Goal: Information Seeking & Learning: Check status

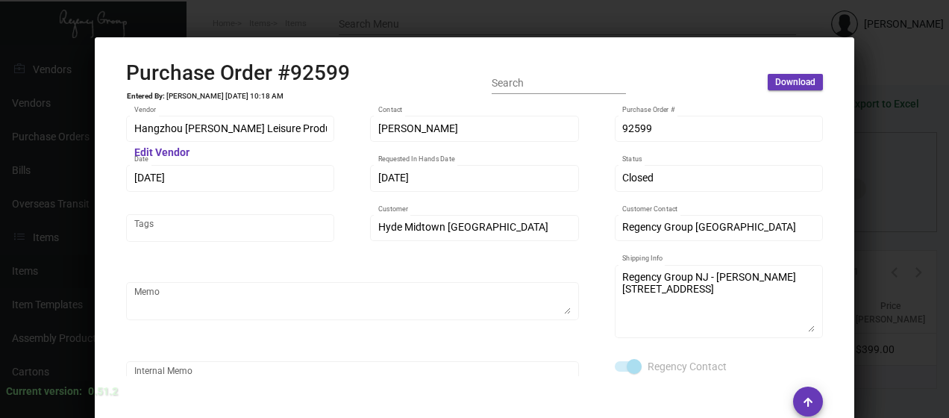
scroll to position [921, 0]
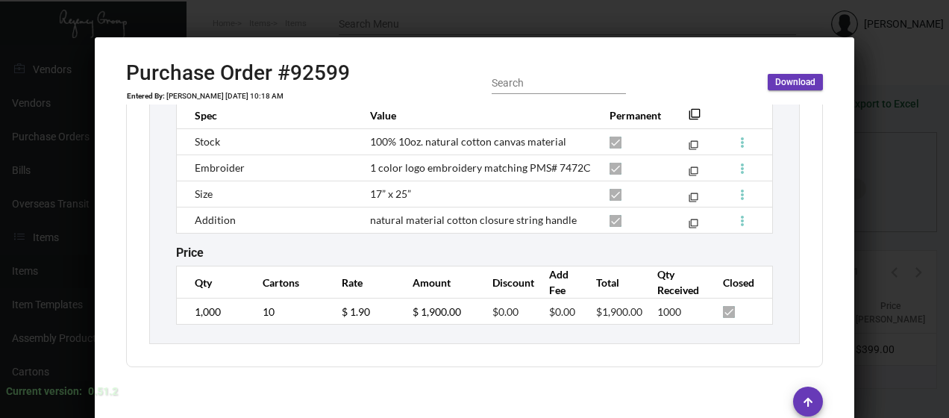
click at [322, 29] on div at bounding box center [474, 209] width 949 height 418
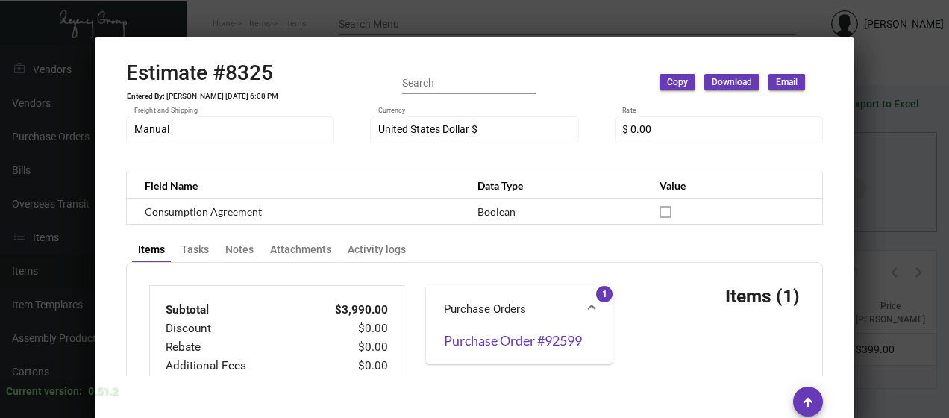
click at [310, 19] on div at bounding box center [474, 209] width 949 height 418
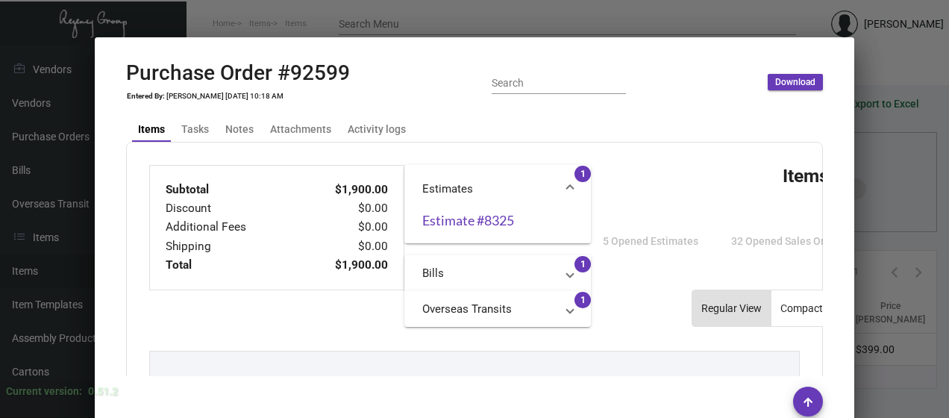
click at [371, 16] on div at bounding box center [474, 209] width 949 height 418
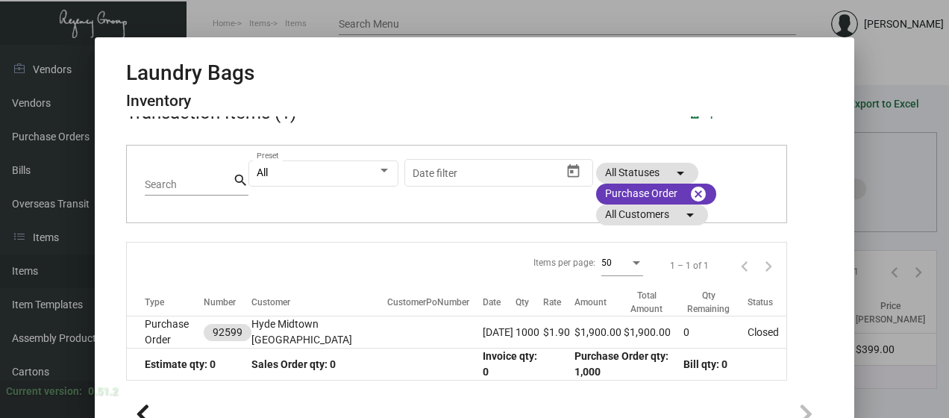
click at [584, 16] on div at bounding box center [474, 209] width 949 height 418
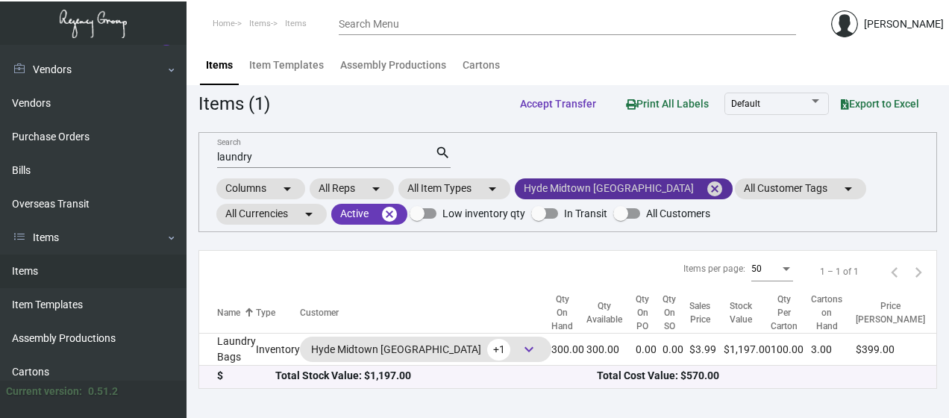
click at [706, 182] on mat-icon "cancel" at bounding box center [715, 189] width 18 height 18
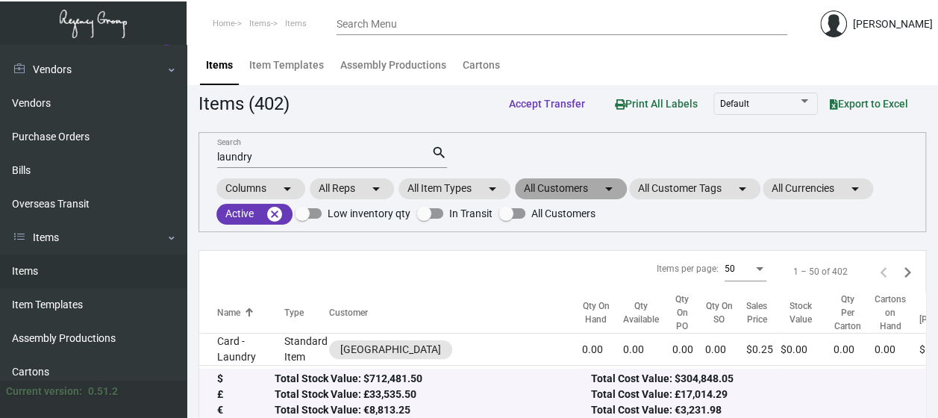
click at [570, 187] on mat-chip "All Customers arrow_drop_down" at bounding box center [571, 188] width 112 height 21
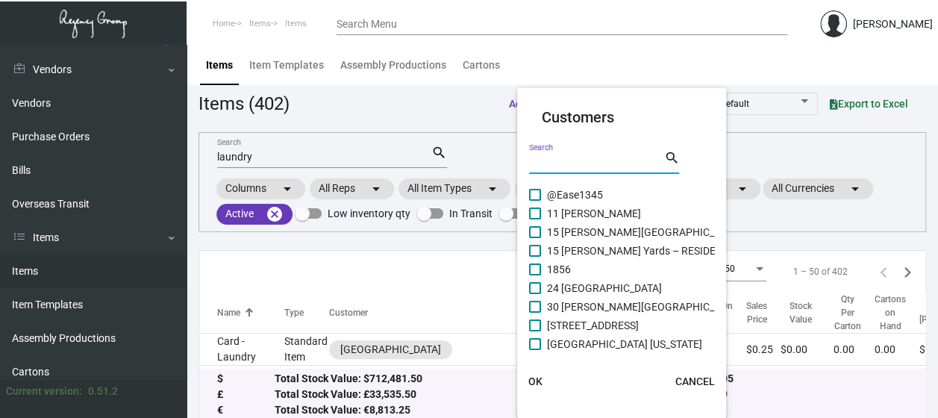
click at [551, 158] on input "Search" at bounding box center [596, 163] width 134 height 12
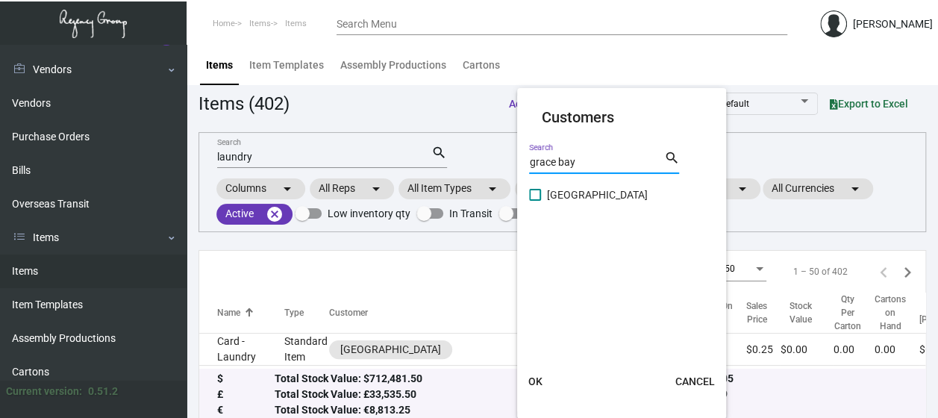
type input "grace bay"
click at [539, 197] on span at bounding box center [535, 195] width 12 height 12
click at [535, 201] on input "[GEOGRAPHIC_DATA]" at bounding box center [534, 201] width 1 height 1
checkbox input "true"
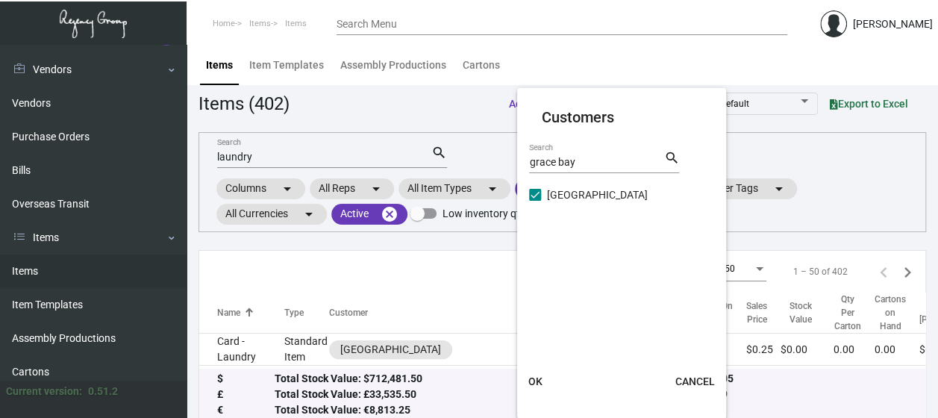
click at [537, 377] on span "OK" at bounding box center [535, 381] width 14 height 12
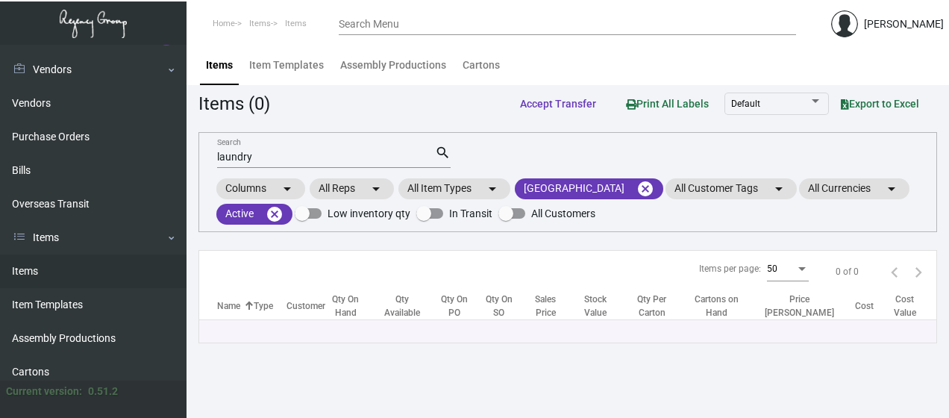
drag, startPoint x: 276, startPoint y: 149, endPoint x: 221, endPoint y: 151, distance: 55.2
click at [221, 151] on div "laundry Search" at bounding box center [326, 156] width 218 height 23
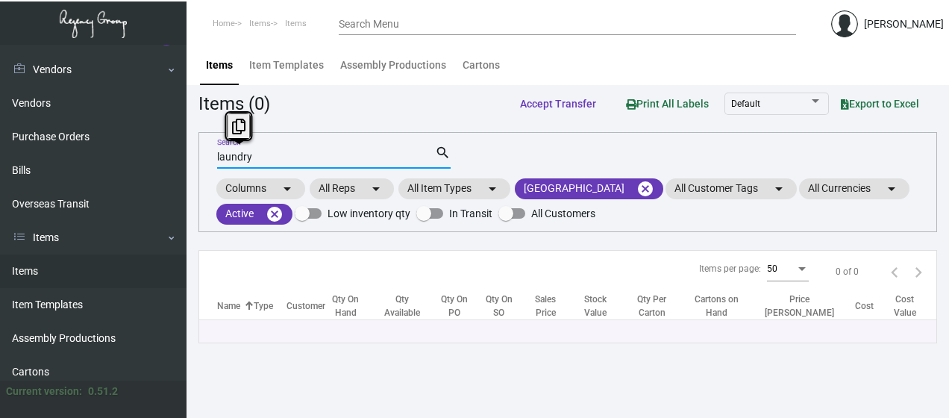
drag, startPoint x: 260, startPoint y: 157, endPoint x: 201, endPoint y: 160, distance: 58.3
click at [201, 160] on div "laundry Search search Columns arrow_drop_down All Reps arrow_drop_down All Item…" at bounding box center [567, 182] width 739 height 100
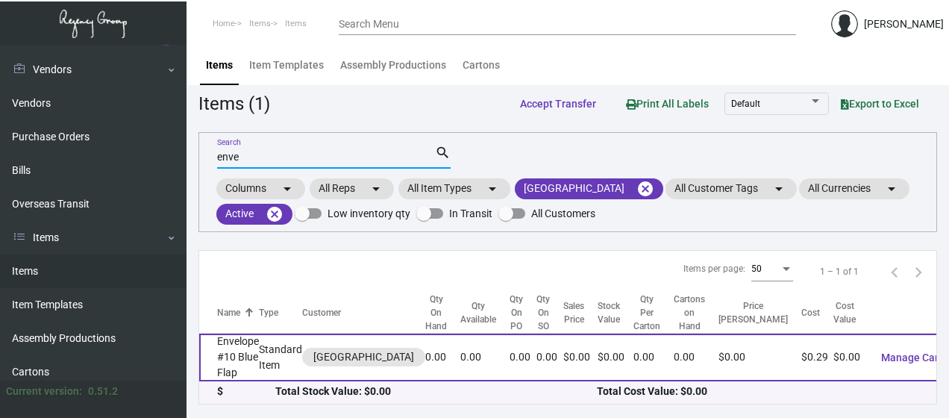
type input "enve"
click at [234, 351] on td "Envelope #10 Blue Flap" at bounding box center [229, 357] width 60 height 48
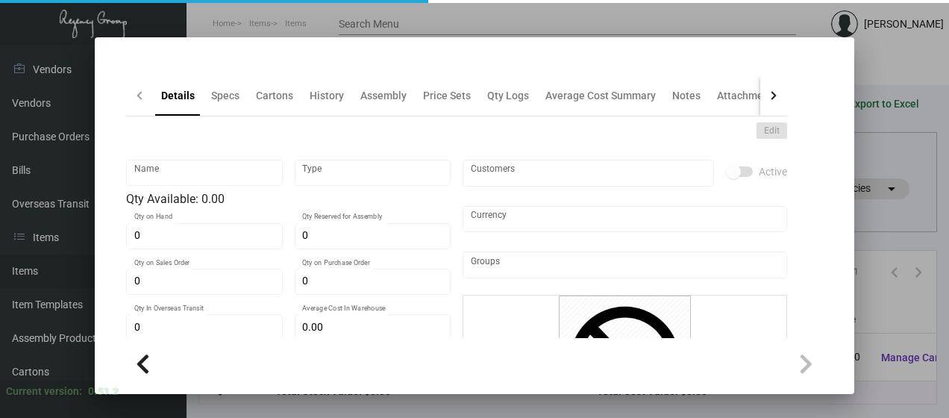
type input "Envelope #10 Blue Flap"
type input "Standard Item"
type input "$ 0.00"
type input "Standard"
type input "$ 0.28901"
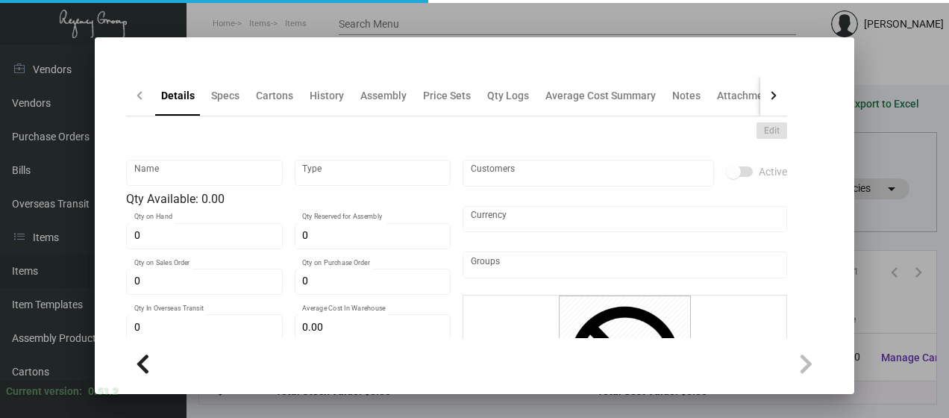
type input "$ 0.00"
checkbox input "true"
type input "United States Dollar $"
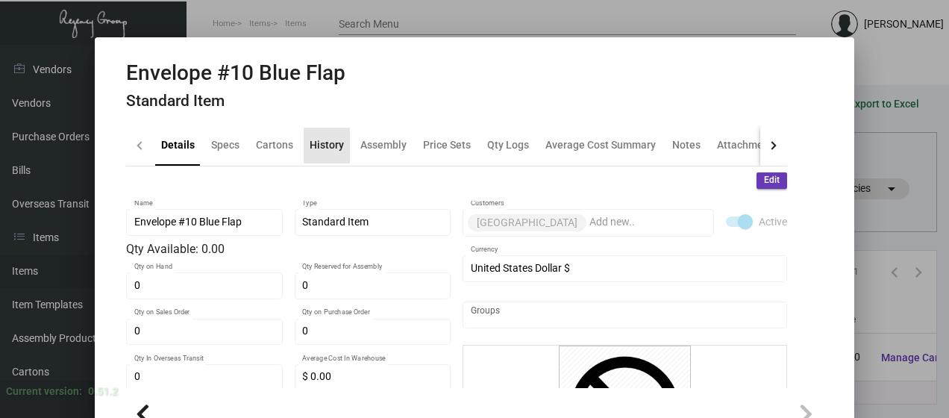
click at [334, 145] on div "History" at bounding box center [327, 145] width 34 height 16
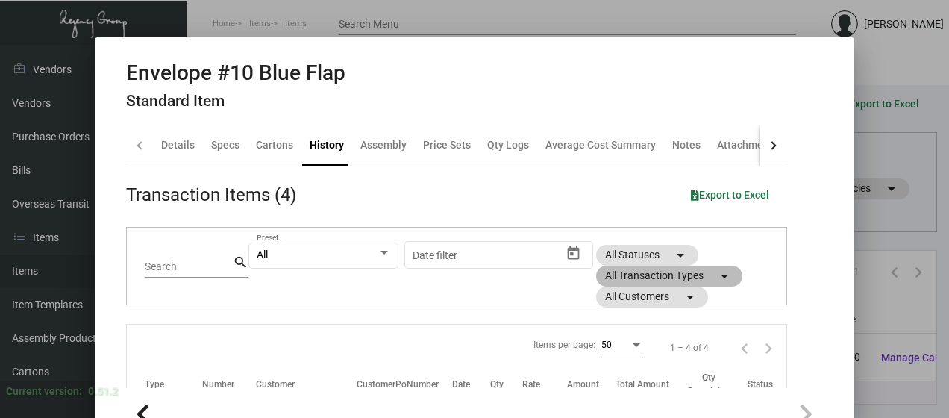
click at [656, 271] on mat-chip "All Transaction Types arrow_drop_down" at bounding box center [669, 276] width 146 height 21
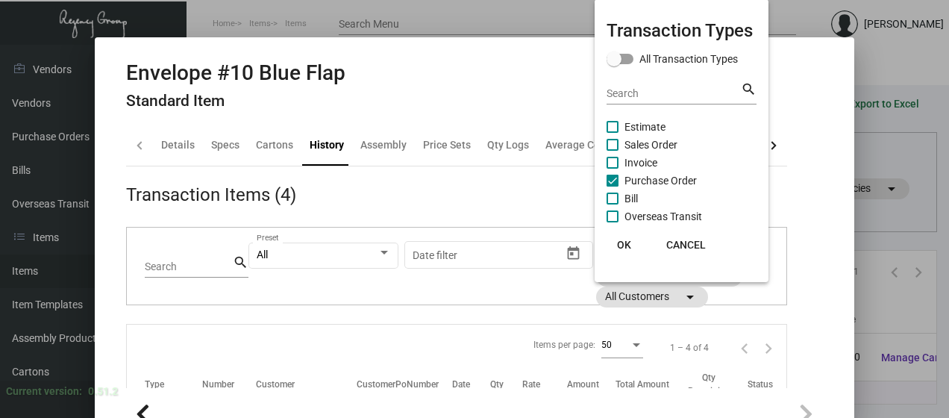
click at [625, 240] on span "OK" at bounding box center [624, 245] width 14 height 12
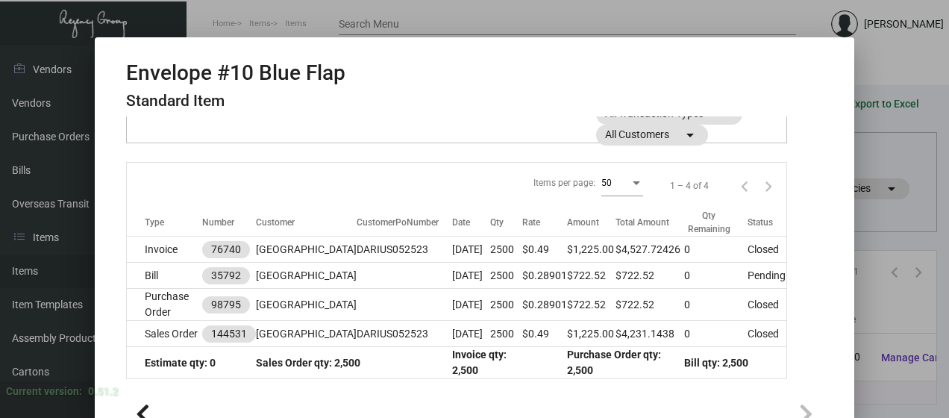
scroll to position [178, 0]
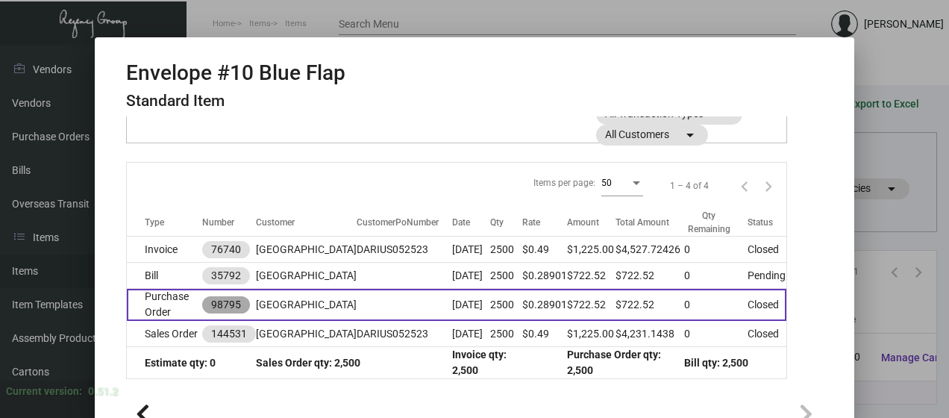
click at [229, 304] on mat-chip "98795" at bounding box center [226, 304] width 48 height 17
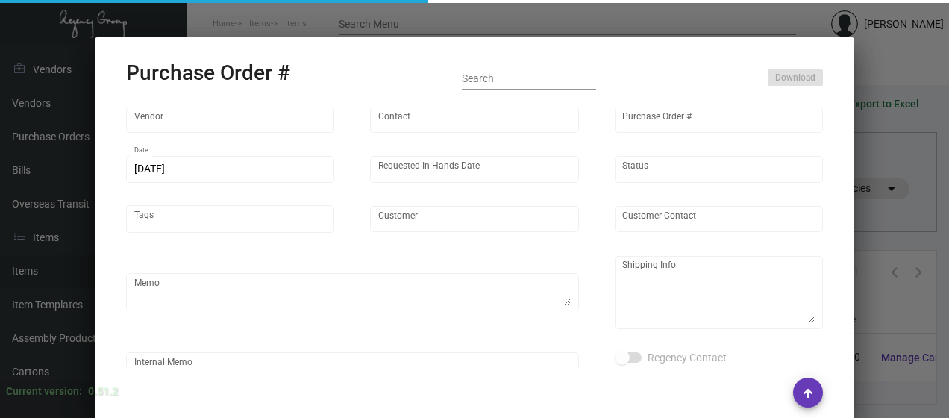
type input "Herald Printing Ltd."
type input "[PERSON_NAME]"
type input "98795"
type input "[DATE]"
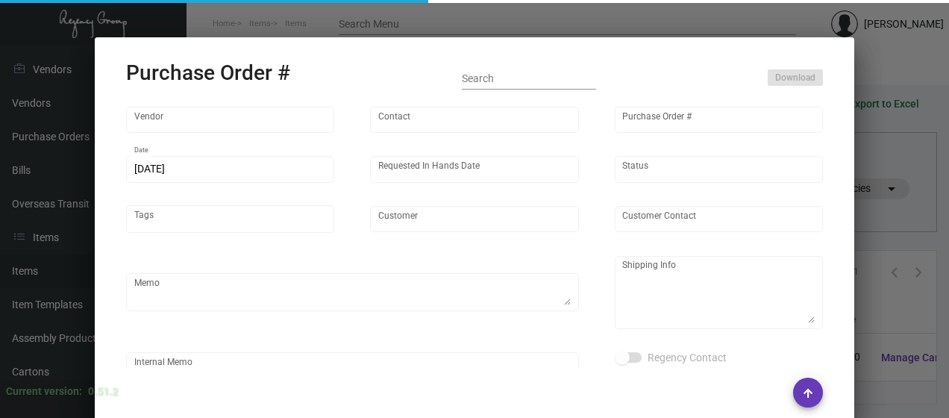
type input "[GEOGRAPHIC_DATA]"
type textarea "***ANY PRICE DISCREPANCY MUST BE CALLED OUT PRIOR TO PROCEEDING WITH THIS ORDER…"
type textarea "[GEOGRAPHIC_DATA] - [PERSON_NAME] [STREET_ADDRESS]"
type input "$ 0.00"
type input "United States Dollar $"
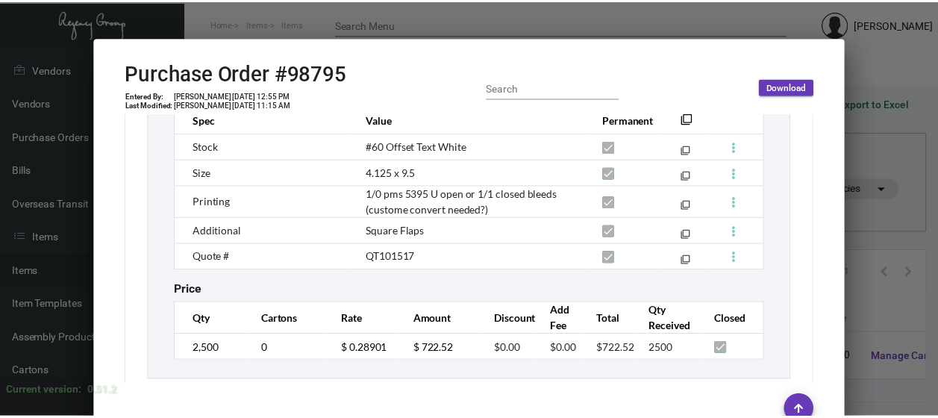
scroll to position [908, 0]
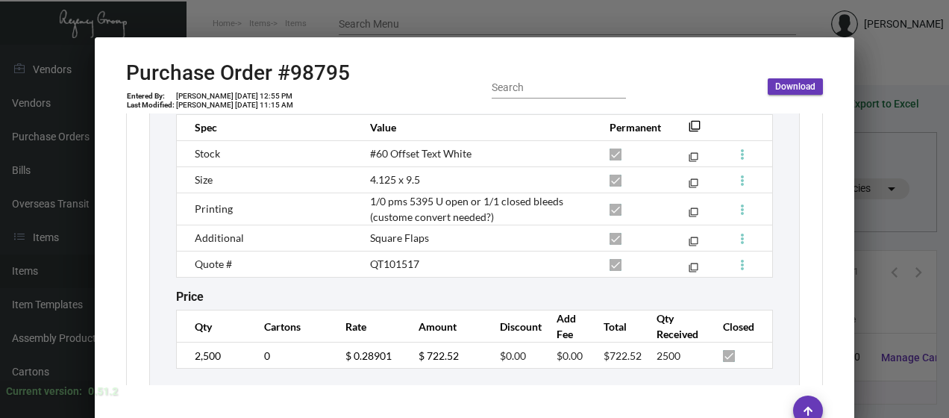
click at [881, 67] on div at bounding box center [474, 209] width 949 height 418
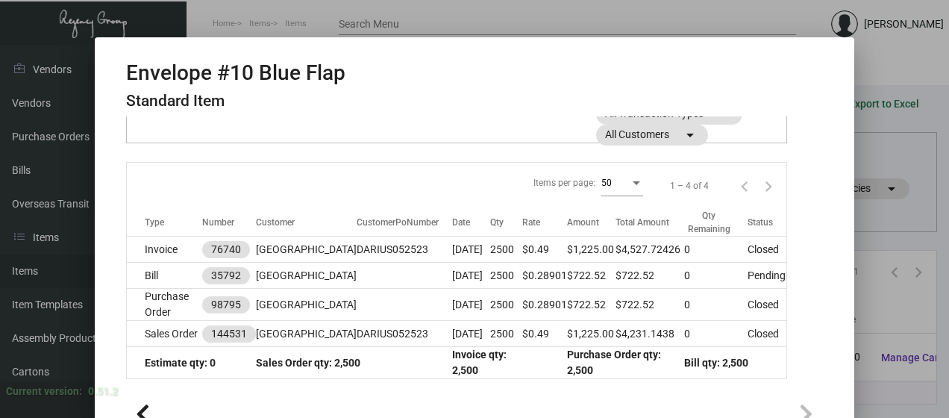
click at [879, 89] on div at bounding box center [474, 209] width 949 height 418
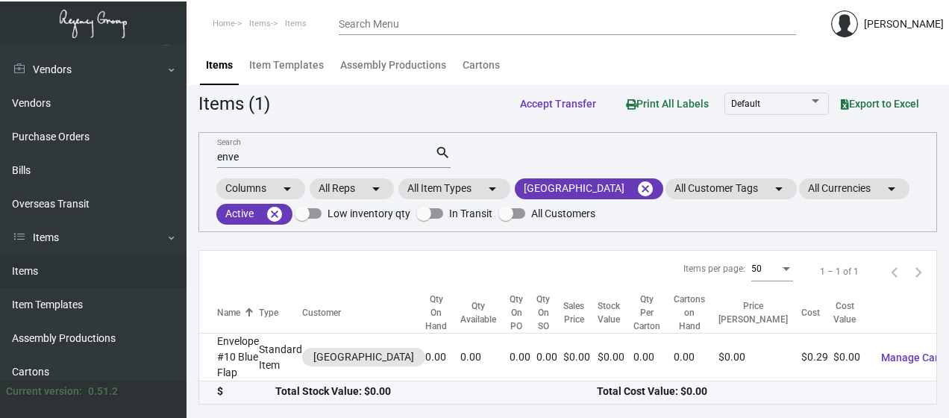
drag, startPoint x: 275, startPoint y: 166, endPoint x: 208, endPoint y: 161, distance: 67.3
click at [208, 161] on div "enve Search search Columns arrow_drop_down All Reps arrow_drop_down All Item Ty…" at bounding box center [567, 182] width 739 height 100
drag, startPoint x: 208, startPoint y: 161, endPoint x: 272, endPoint y: 157, distance: 63.5
click at [272, 157] on input "enve" at bounding box center [326, 157] width 218 height 12
click at [246, 157] on input "enve" at bounding box center [326, 157] width 218 height 12
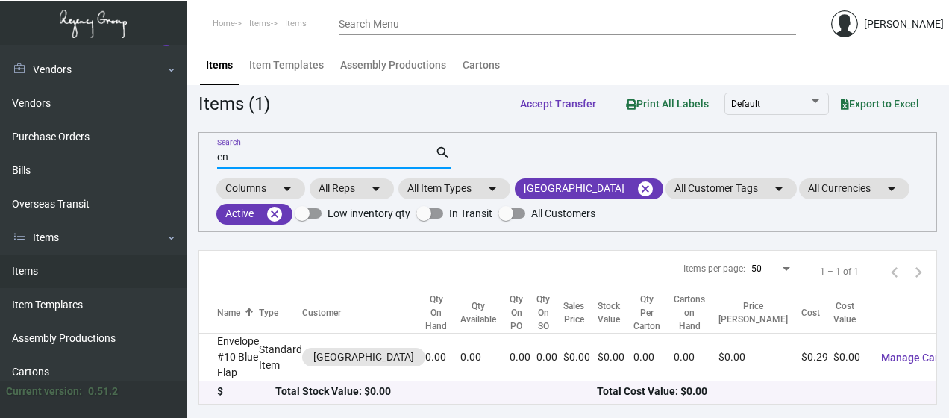
type input "e"
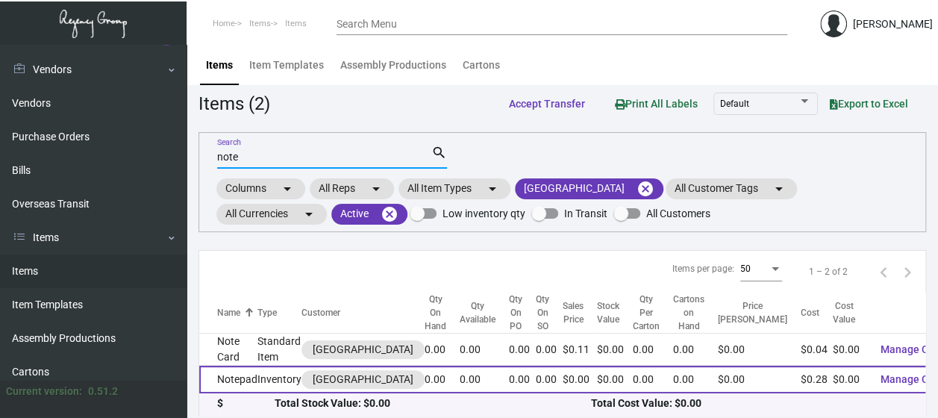
type input "note"
click at [238, 374] on td "Notepad" at bounding box center [228, 380] width 58 height 28
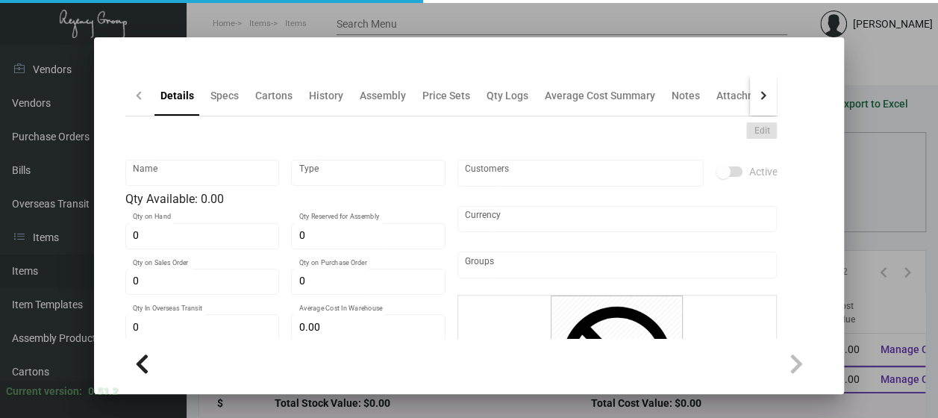
type input "Notepad"
type input "Inventory"
type input "$ 0.00"
type input "Standard"
type input "$ 0.28"
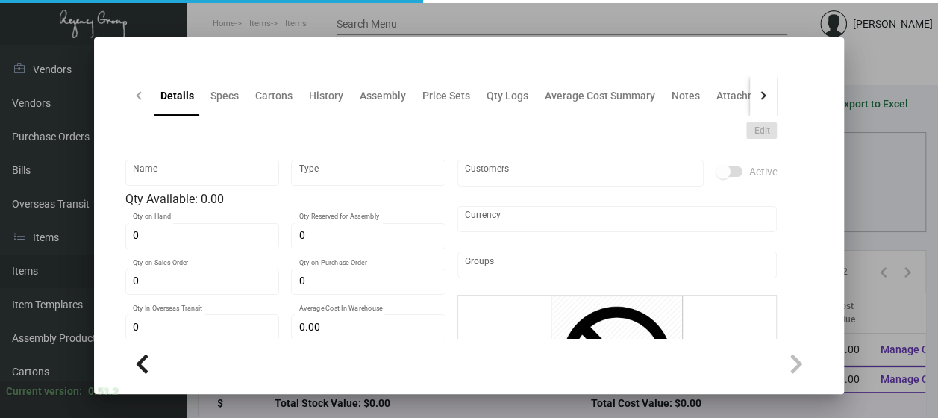
type input "$ 0.00"
checkbox input "true"
type input "United States Dollar $"
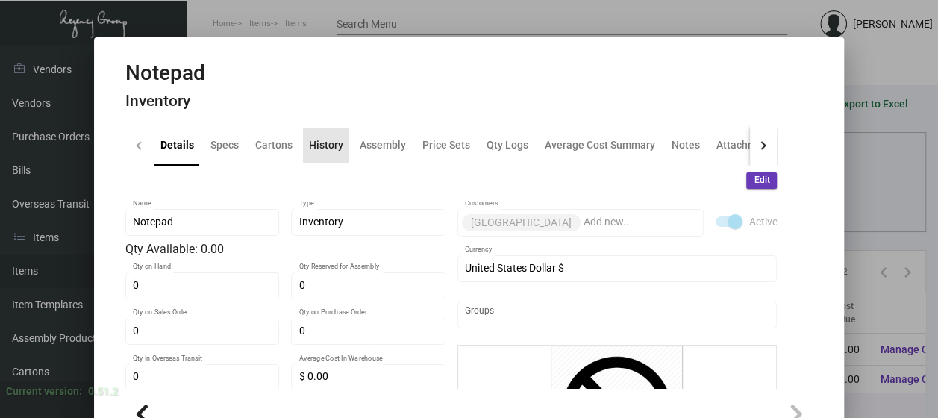
click at [322, 143] on div "History" at bounding box center [326, 145] width 34 height 16
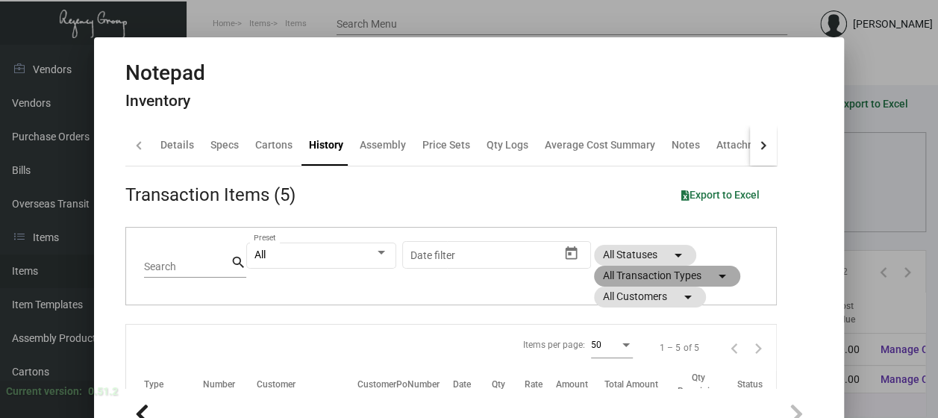
click at [639, 278] on mat-chip "All Transaction Types arrow_drop_down" at bounding box center [667, 276] width 146 height 21
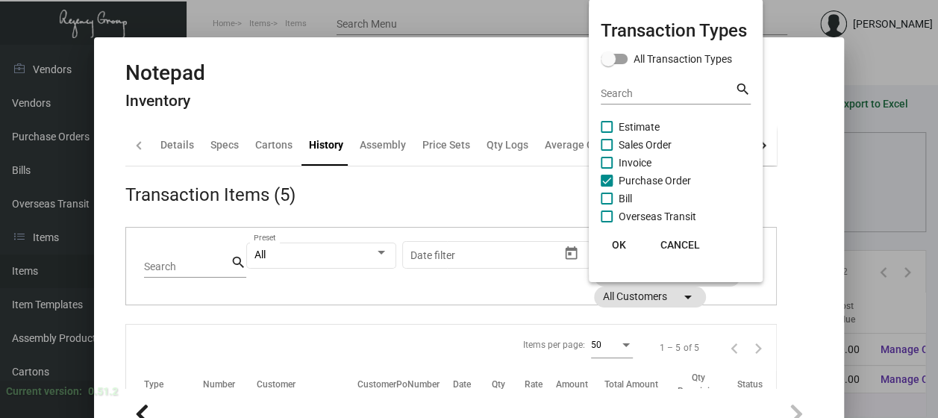
click at [620, 245] on span "OK" at bounding box center [619, 245] width 14 height 12
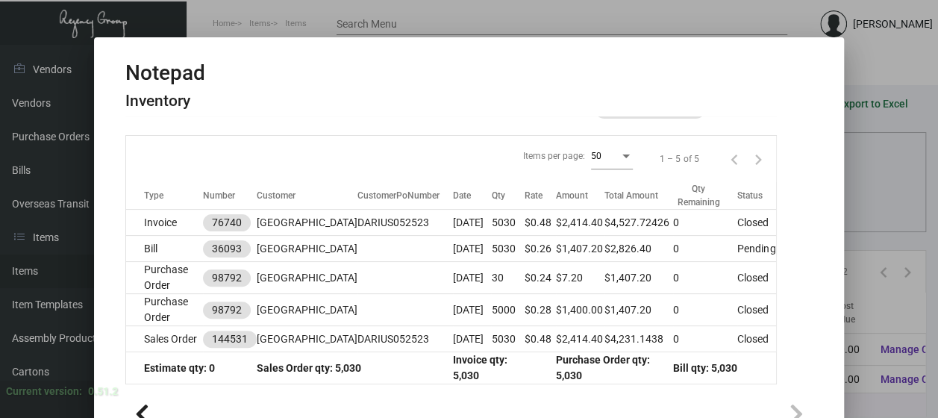
scroll to position [209, 0]
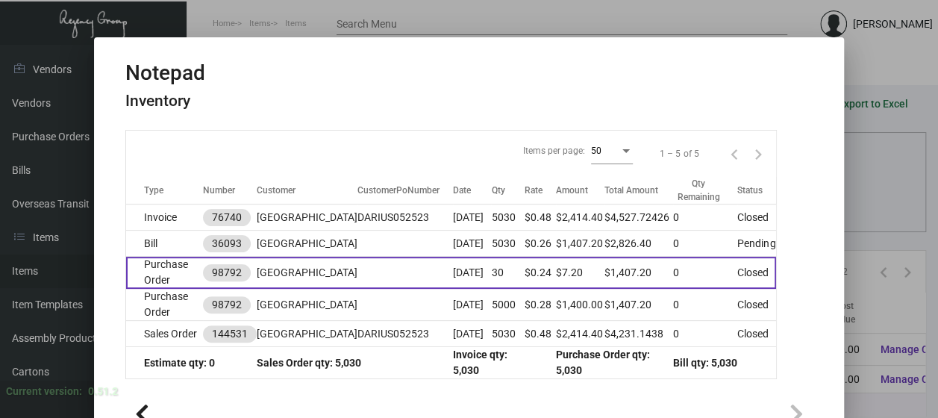
click at [149, 268] on td "Purchase Order" at bounding box center [164, 273] width 77 height 32
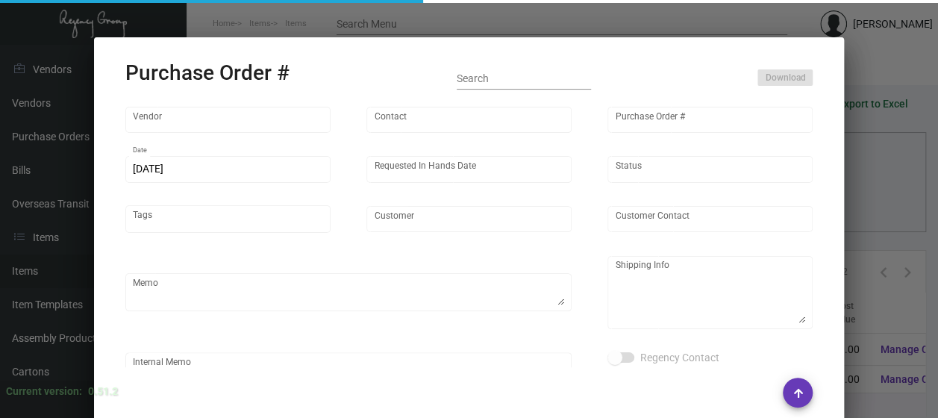
type input "Colonial Redi Record Corp."
type input "[PERSON_NAME]"
type input "98792"
type input "[DATE]"
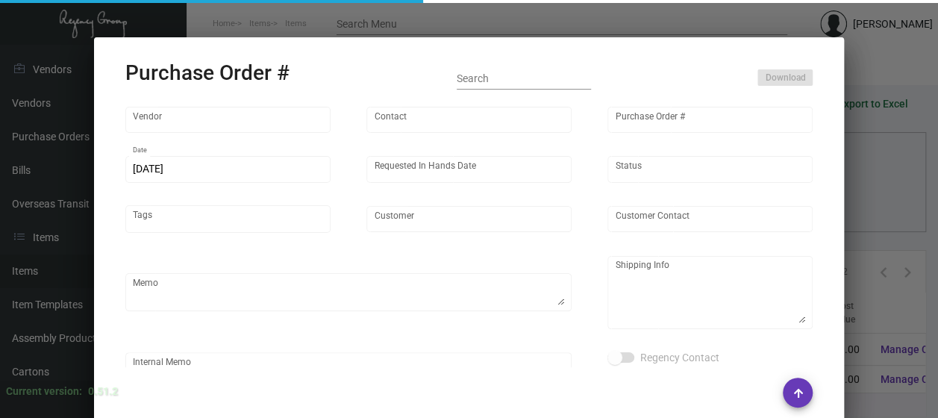
type input "[GEOGRAPHIC_DATA]"
type input "[PERSON_NAME]"
type textarea "[GEOGRAPHIC_DATA] - [PERSON_NAME] [STREET_ADDRESS]"
type input "$ 0.00"
type input "United States Dollar $"
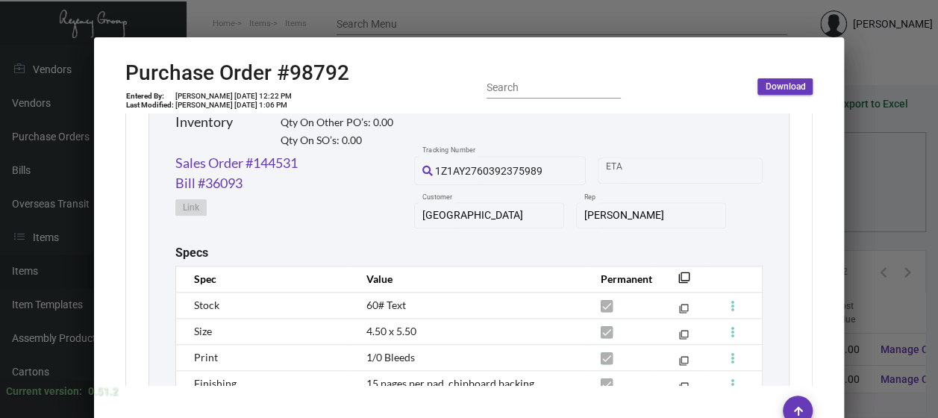
scroll to position [800, 0]
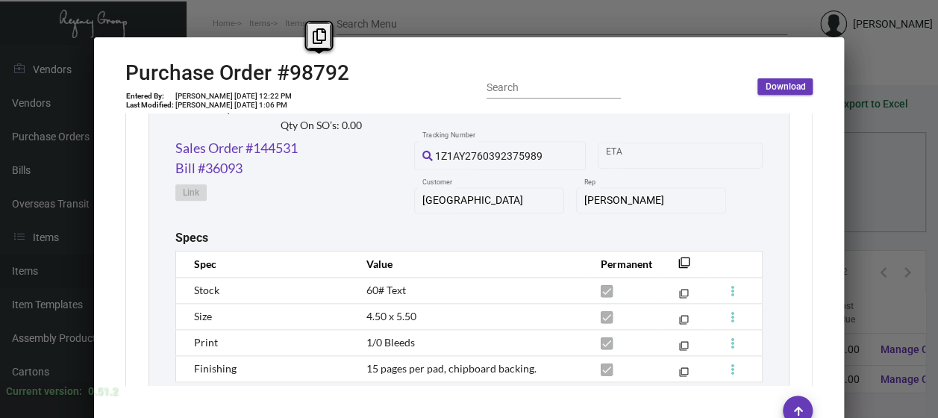
copy h2 "8792"
drag, startPoint x: 360, startPoint y: 69, endPoint x: 289, endPoint y: 73, distance: 70.2
click at [289, 73] on div "Purchase Order #98792 Entered By: [PERSON_NAME] [DATE] 12:22 PM Last Modified: …" at bounding box center [469, 86] width 688 height 53
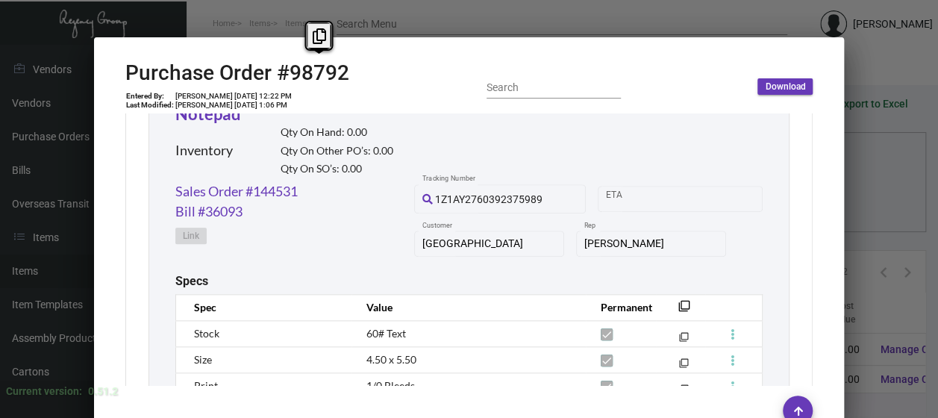
scroll to position [767, 0]
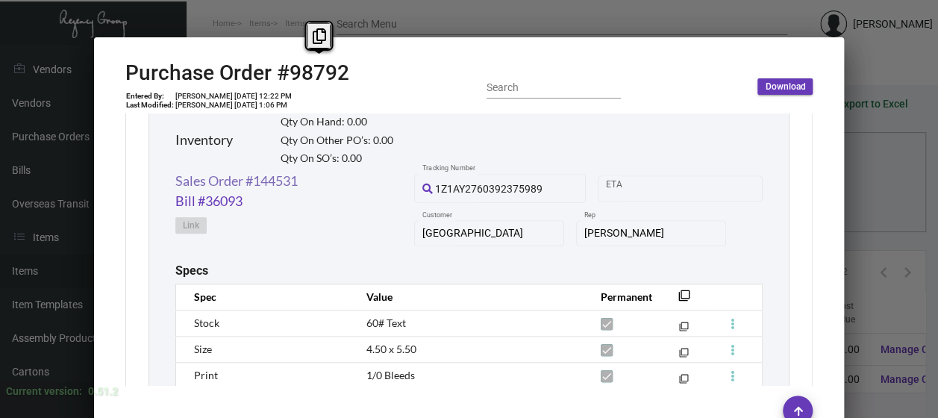
click at [272, 184] on link "Sales Order #144531" at bounding box center [236, 181] width 122 height 20
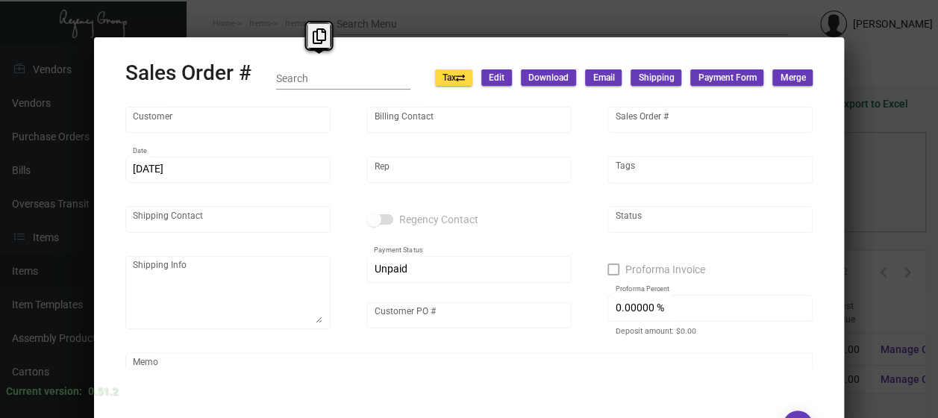
type input "[GEOGRAPHIC_DATA]"
type input "[PERSON_NAME]"
type input "144531"
type input "[DATE]"
type input "[PERSON_NAME]"
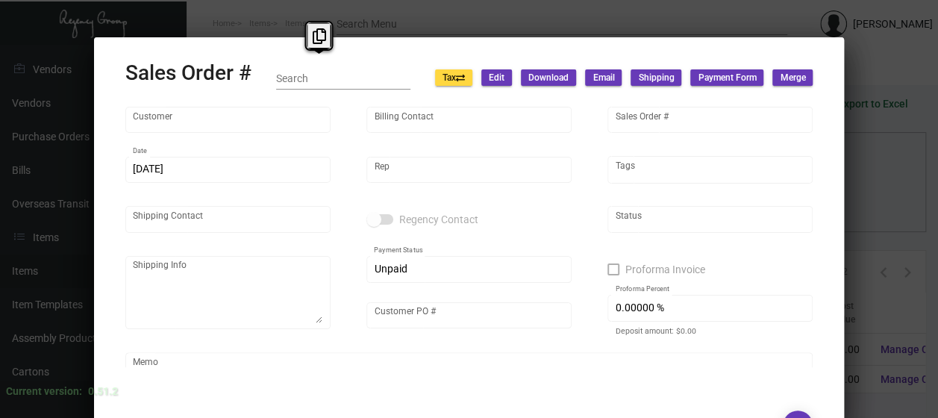
type input "[PERSON_NAME]"
type textarea "[GEOGRAPHIC_DATA]/Att [PERSON_NAME] [STREET_ADDRESS] Tel: [PHONE_NUMBER] Fax: […"
type input "DARIUS052523"
type textarea "Shipped from Herald Printing by UPS Ground TK# 1Z1AY2760393523094 Cost $26.40 o…"
type input "United States Dollar $"
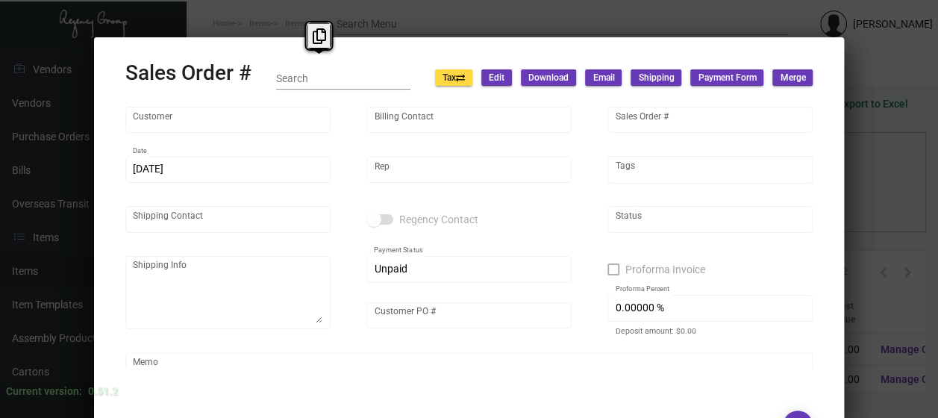
type input "$ 89.94"
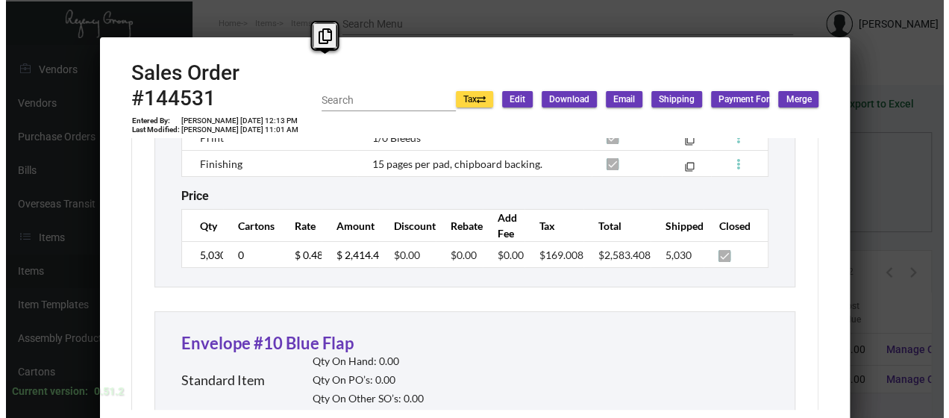
scroll to position [1128, 0]
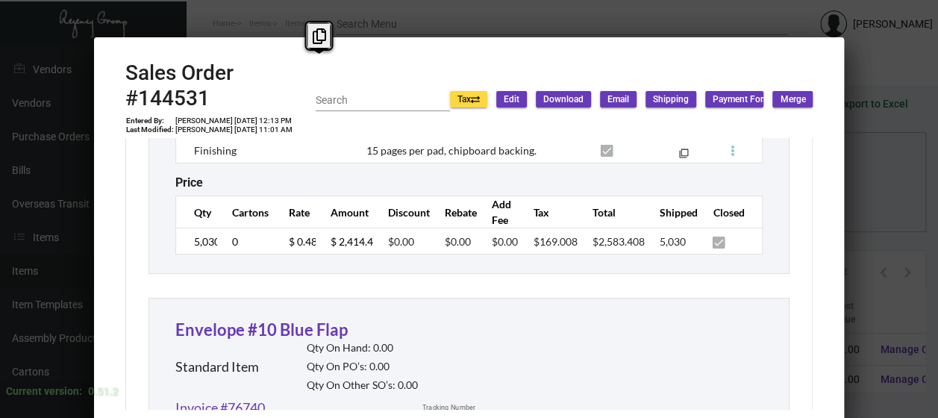
click at [426, 15] on div at bounding box center [469, 209] width 938 height 418
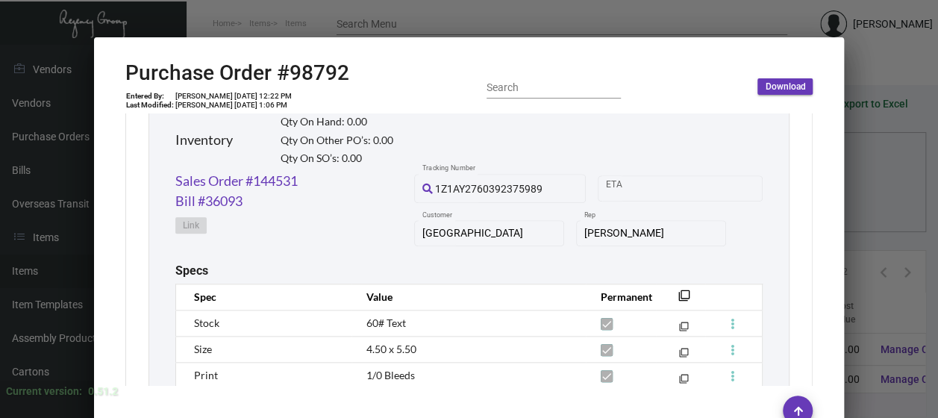
click at [424, 16] on div at bounding box center [469, 209] width 938 height 418
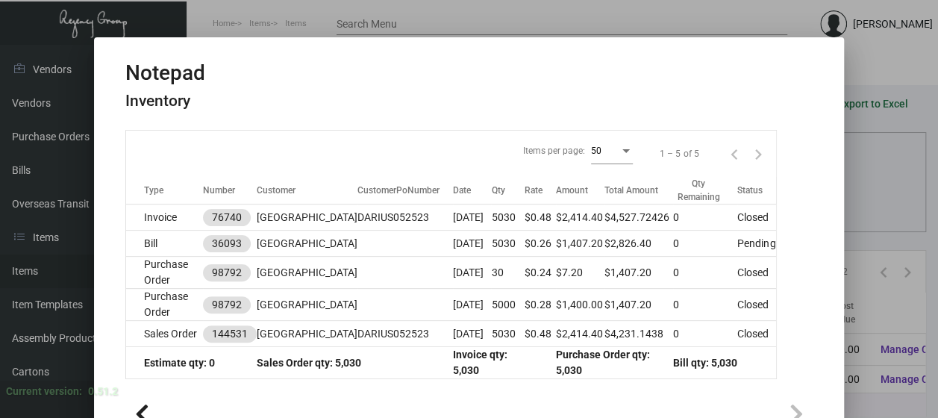
click at [424, 16] on div at bounding box center [469, 209] width 938 height 418
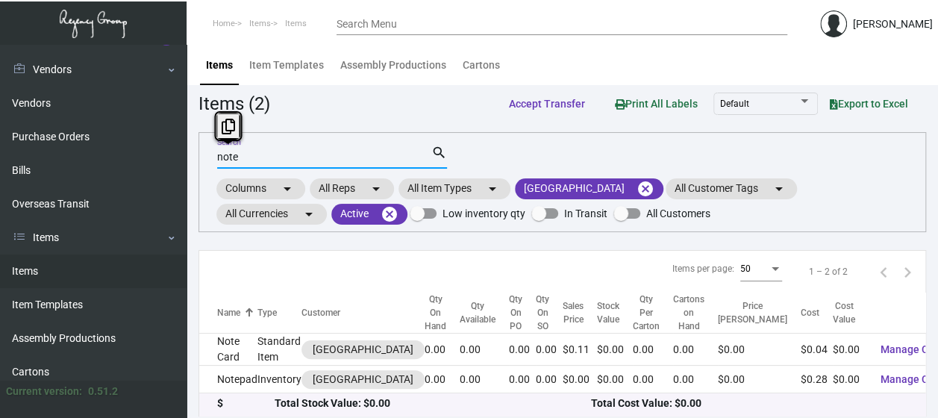
drag, startPoint x: 257, startPoint y: 160, endPoint x: 197, endPoint y: 159, distance: 59.7
click at [197, 159] on main "Items Item Templates Assembly Productions Cartons Items (2) Accept Transfer Pri…" at bounding box center [561, 234] width 751 height 379
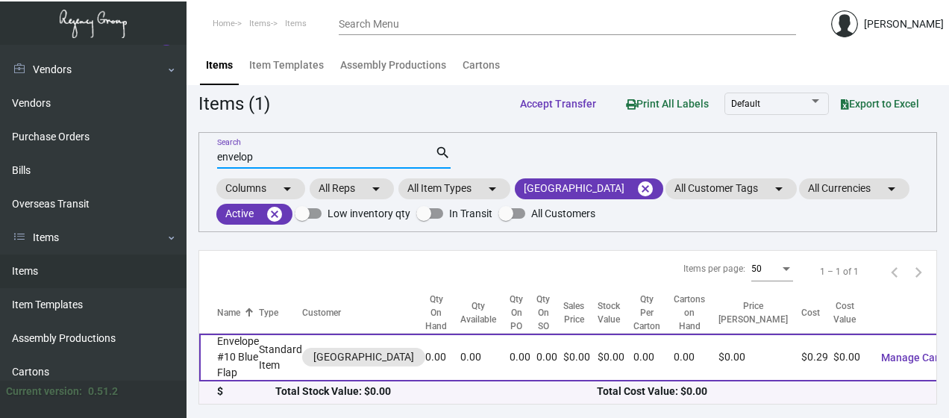
type input "envelop"
click at [237, 363] on td "Envelope #10 Blue Flap" at bounding box center [229, 357] width 60 height 48
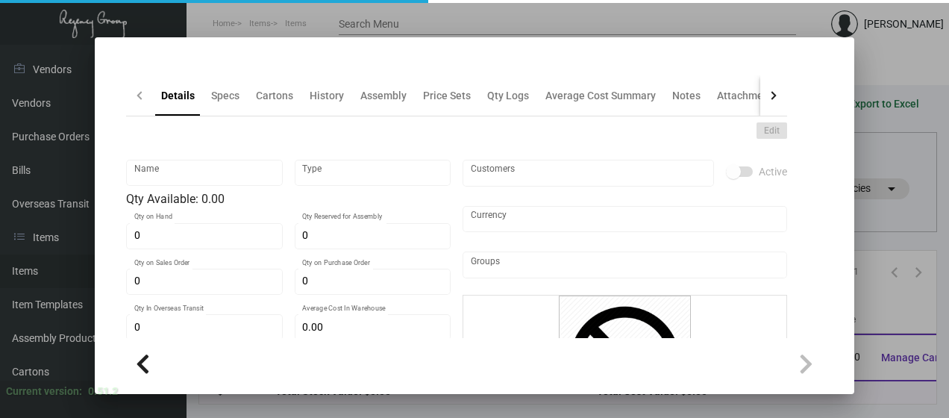
type input "Envelope #10 Blue Flap"
type input "Standard Item"
type input "$ 0.00"
type input "Standard"
type input "$ 0.28901"
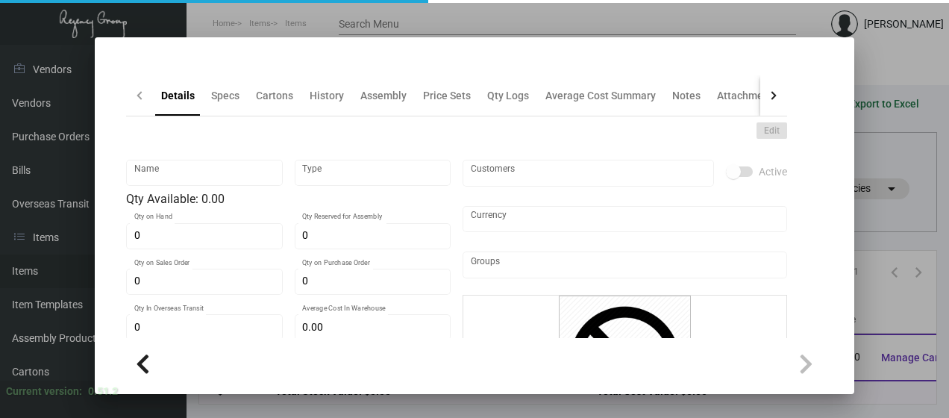
type input "$ 0.00"
checkbox input "true"
type input "United States Dollar $"
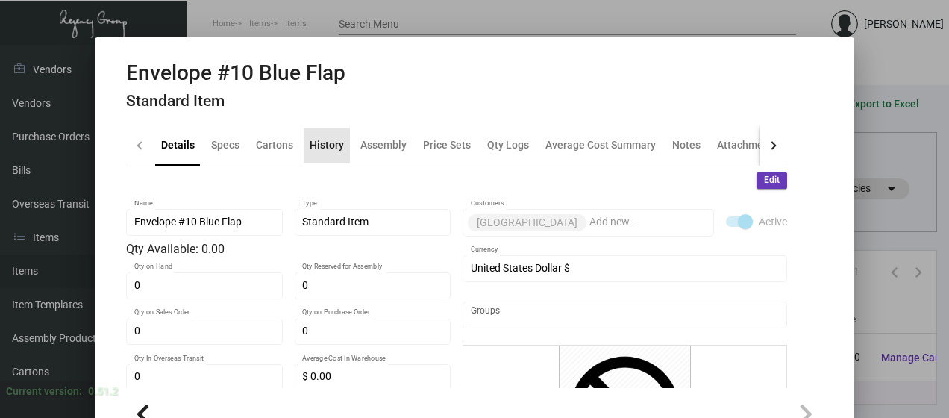
click at [322, 145] on div "History" at bounding box center [327, 145] width 34 height 16
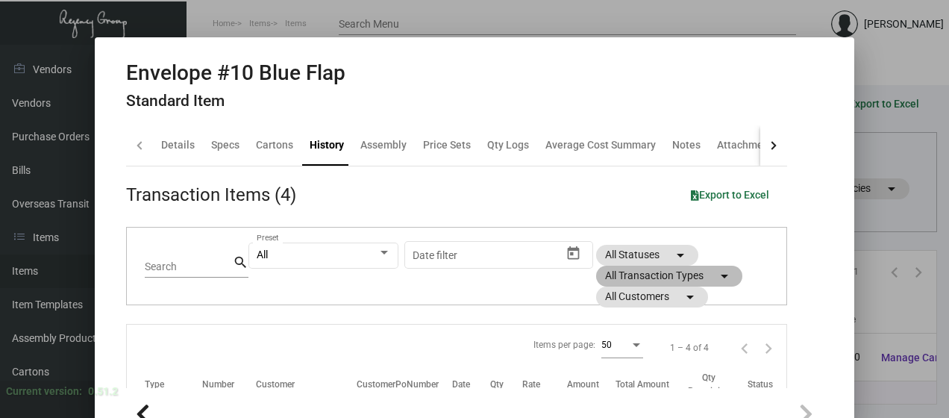
click at [642, 275] on mat-chip "All Transaction Types arrow_drop_down" at bounding box center [669, 276] width 146 height 21
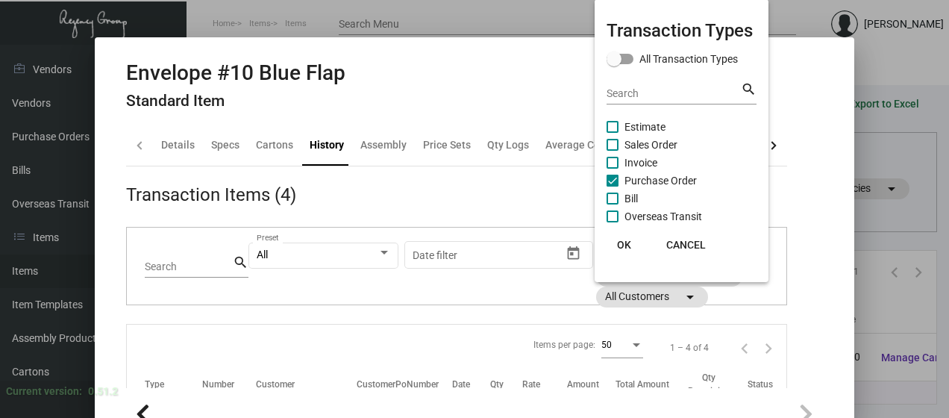
click at [627, 242] on span "OK" at bounding box center [624, 245] width 14 height 12
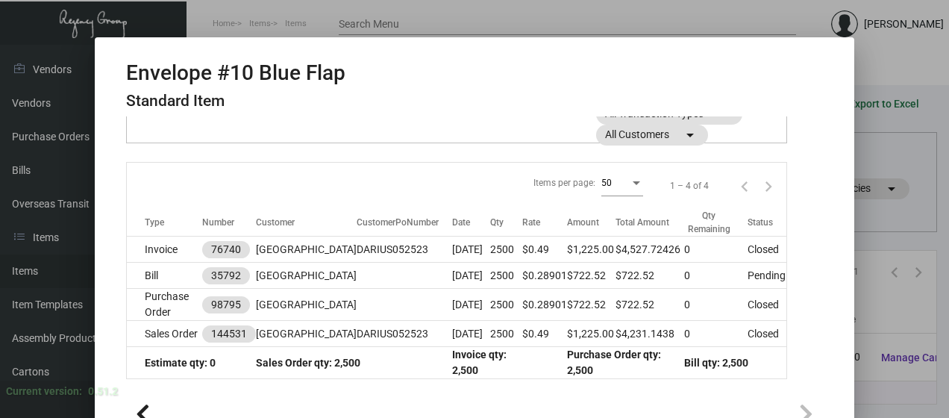
scroll to position [178, 0]
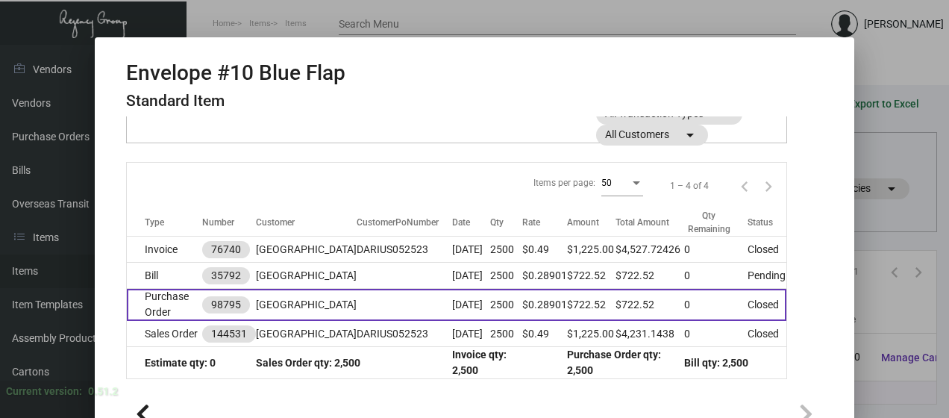
click at [154, 299] on td "Purchase Order" at bounding box center [164, 305] width 75 height 32
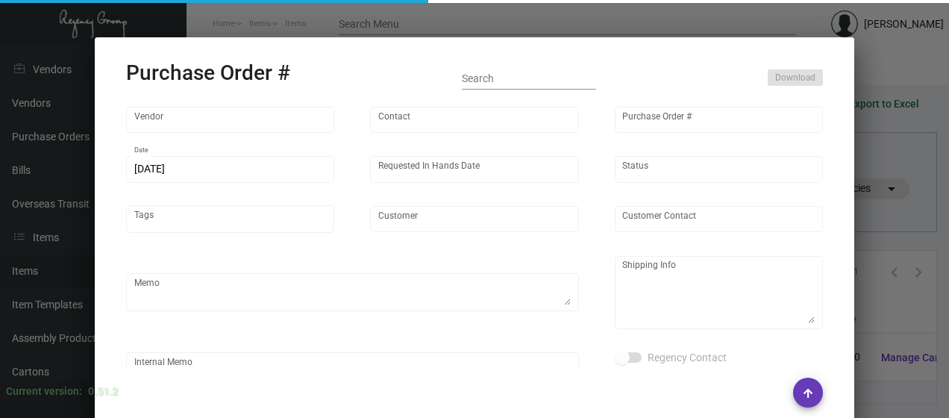
type input "Herald Printing Ltd."
type input "[PERSON_NAME]"
type input "98795"
type input "[DATE]"
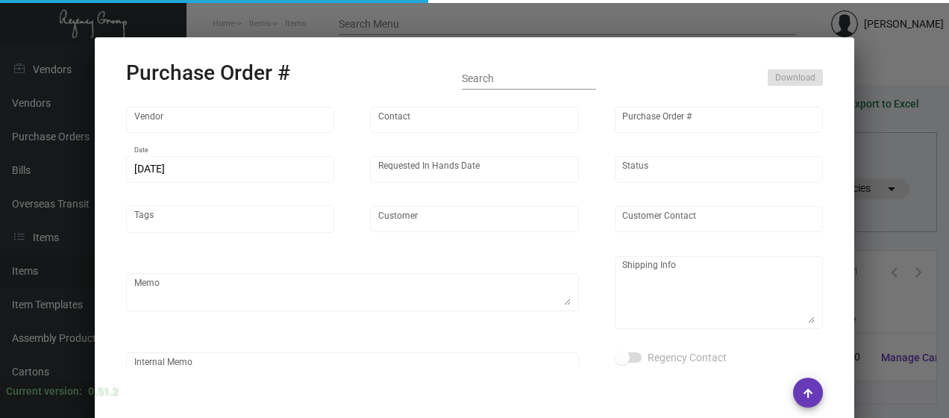
type input "[GEOGRAPHIC_DATA]"
type textarea "***ANY PRICE DISCREPANCY MUST BE CALLED OUT PRIOR TO PROCEEDING WITH THIS ORDER…"
type textarea "[GEOGRAPHIC_DATA] - [PERSON_NAME] [STREET_ADDRESS]"
type input "$ 0.00"
type input "United States Dollar $"
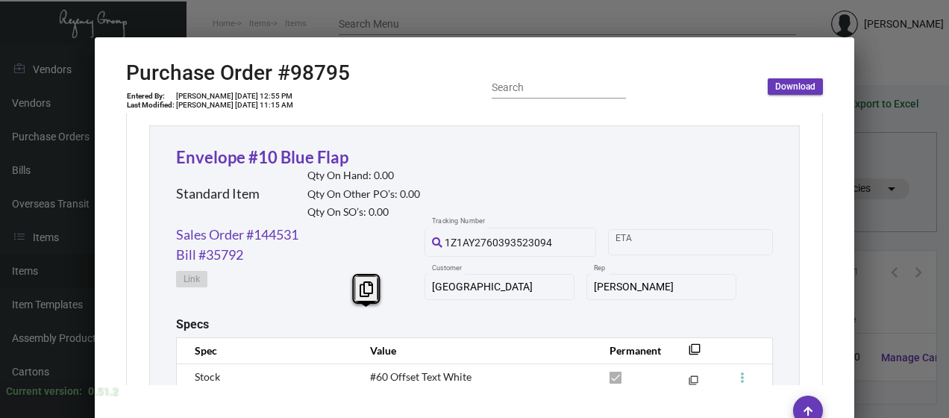
scroll to position [655, 0]
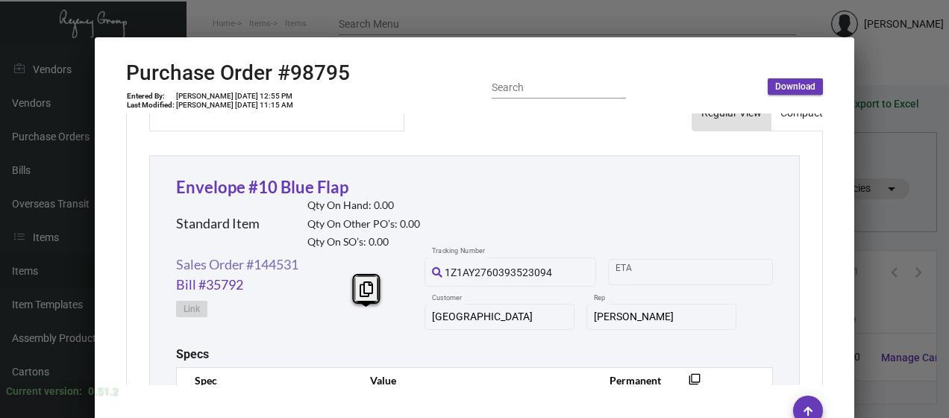
click at [252, 263] on link "Sales Order #144531" at bounding box center [237, 264] width 122 height 20
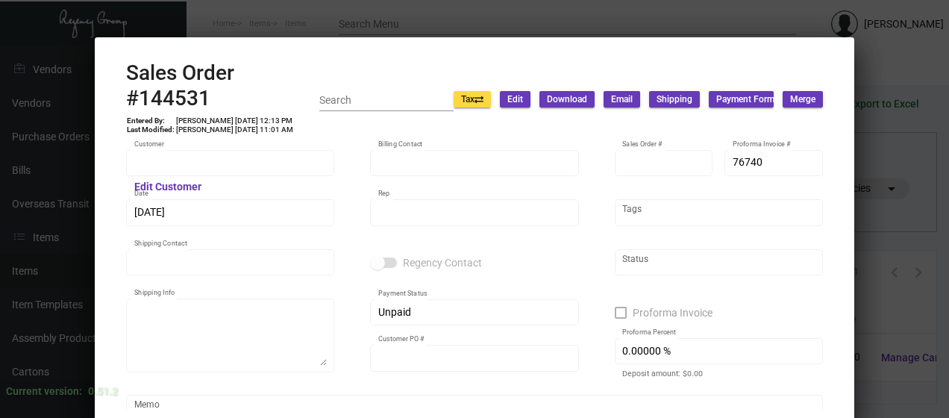
type input "[GEOGRAPHIC_DATA]"
type input "[PERSON_NAME]"
type input "144531"
type input "[DATE]"
type input "[PERSON_NAME]"
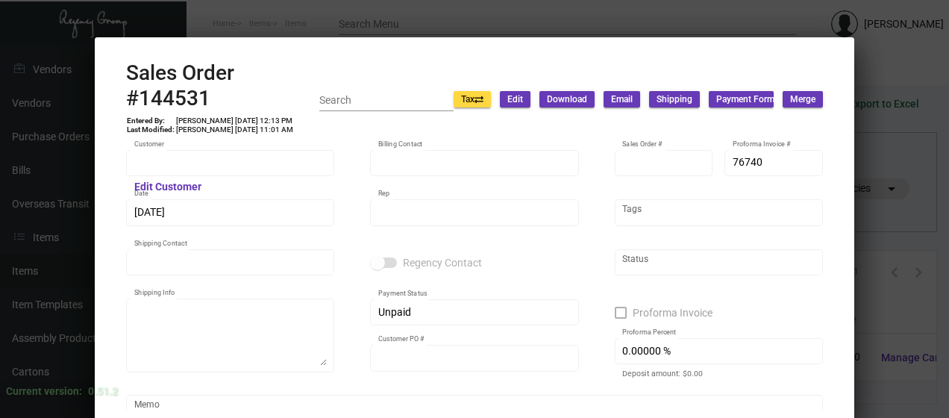
type input "[PERSON_NAME]"
type textarea "[GEOGRAPHIC_DATA]/Att [PERSON_NAME] [STREET_ADDRESS] Tel: [PHONE_NUMBER] Fax: […"
type input "DARIUS052523"
type textarea "Shipped from Herald Printing by UPS Ground TK# 1Z1AY2760393523094 Cost $26.40 o…"
type input "United States Dollar $"
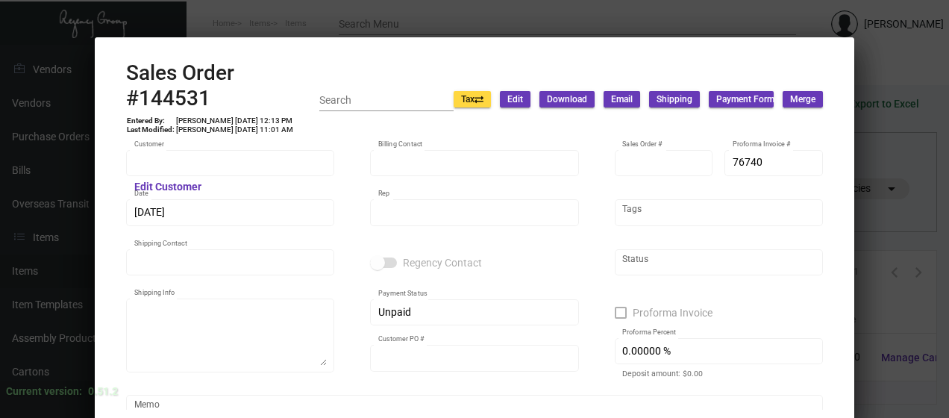
type input "$ 89.94"
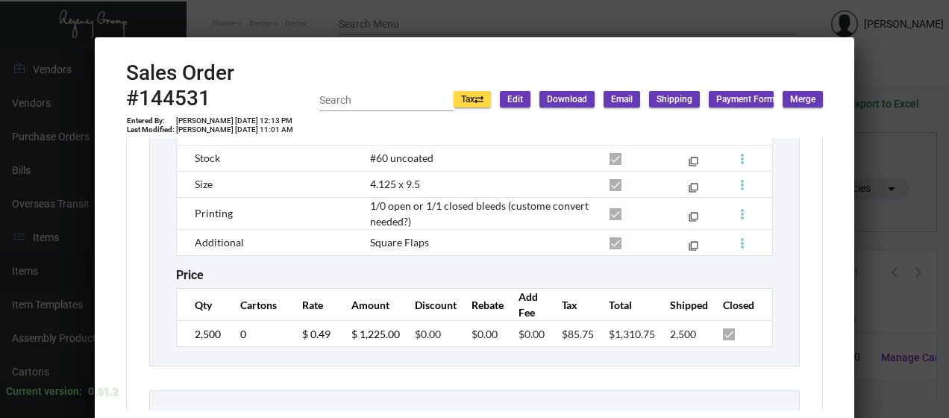
scroll to position [1520, 0]
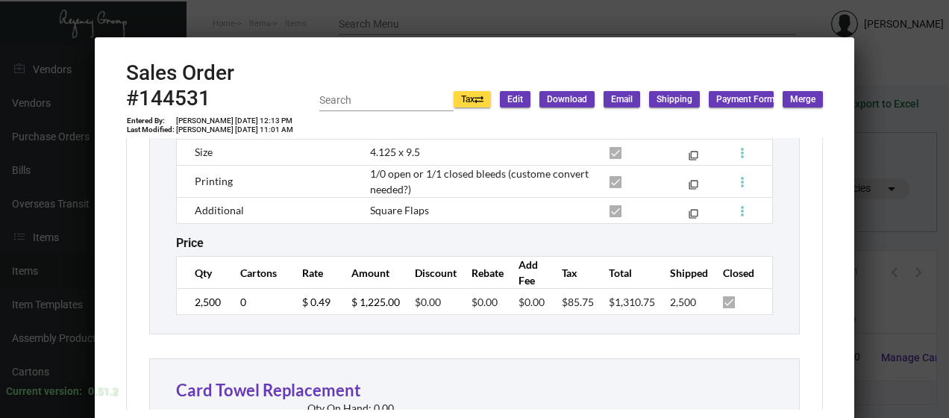
click at [439, 25] on div at bounding box center [474, 209] width 949 height 418
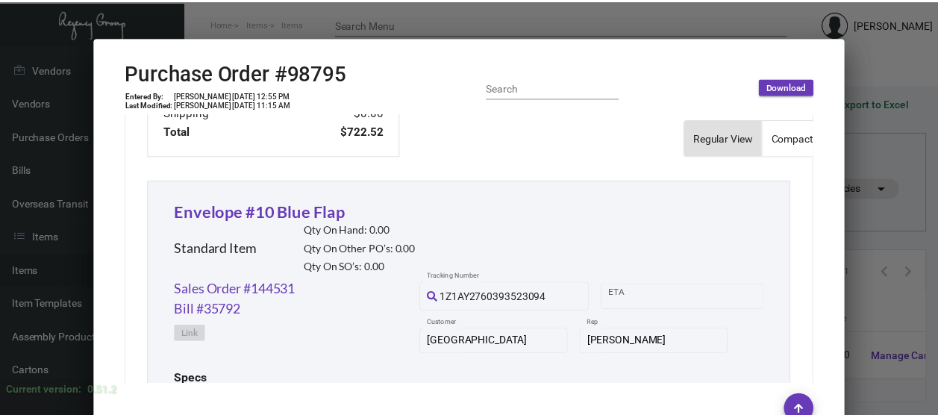
scroll to position [953, 0]
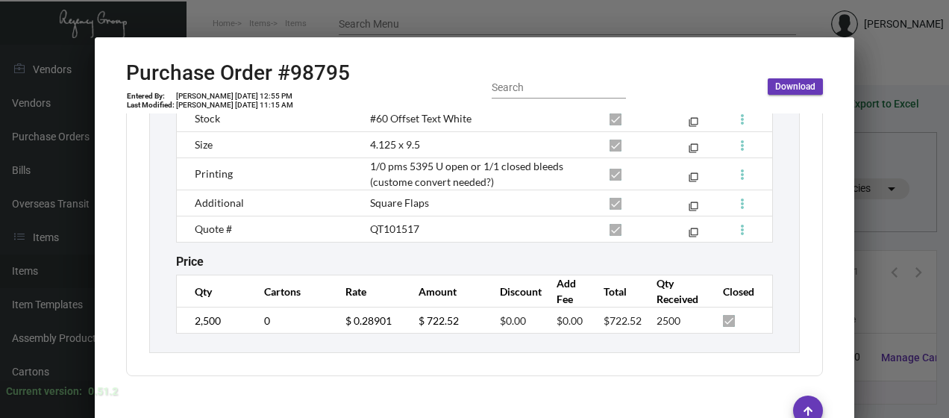
click at [421, 28] on div at bounding box center [474, 209] width 949 height 418
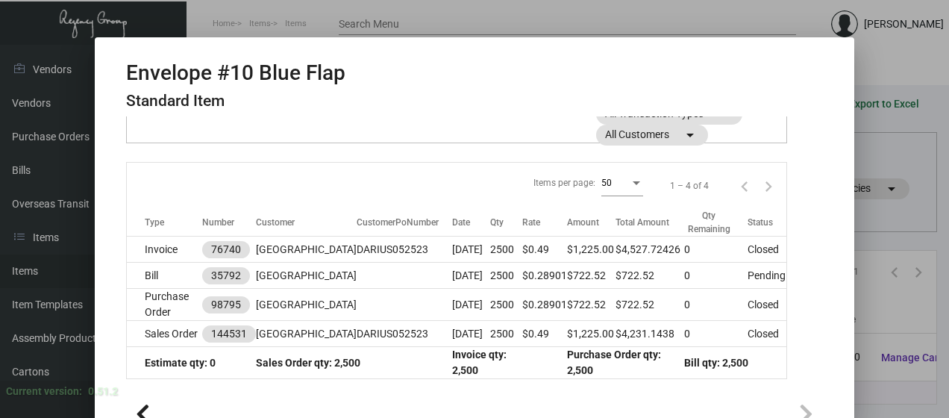
click at [418, 18] on div at bounding box center [474, 209] width 949 height 418
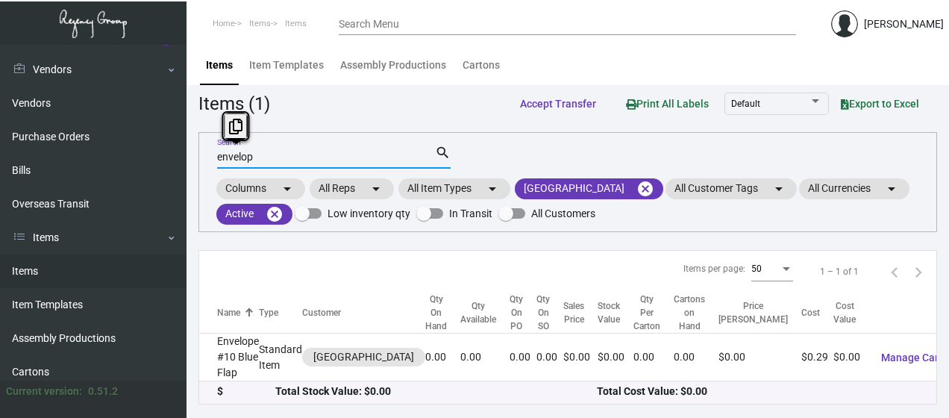
drag, startPoint x: 257, startPoint y: 152, endPoint x: 193, endPoint y: 154, distance: 63.4
click at [193, 154] on main "Items Item Templates Assembly Productions Cartons Items (1) Accept Transfer Pri…" at bounding box center [567, 231] width 762 height 373
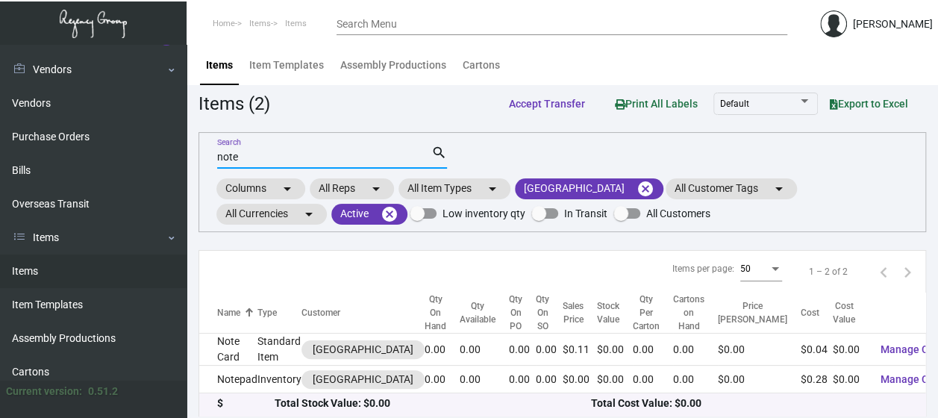
type input "note"
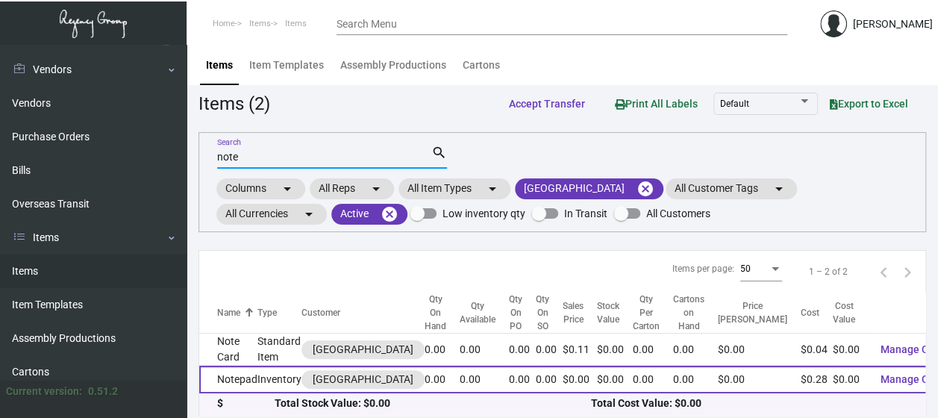
click at [239, 376] on td "Notepad" at bounding box center [228, 380] width 58 height 28
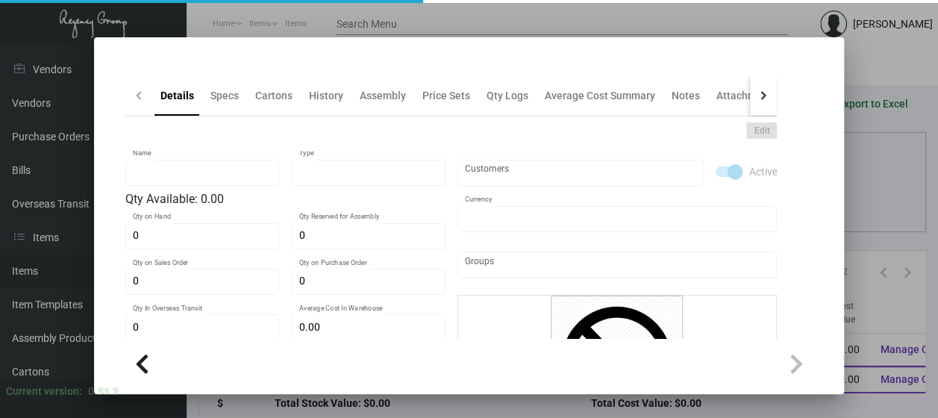
type input "Notepad"
type input "Inventory"
type input "$ 0.00"
type input "Standard"
type input "$ 0.28"
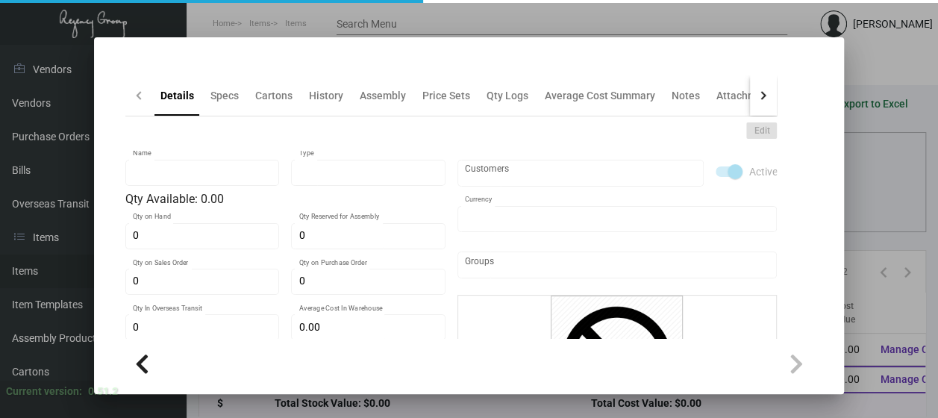
type input "$ 0.00"
checkbox input "true"
type input "United States Dollar $"
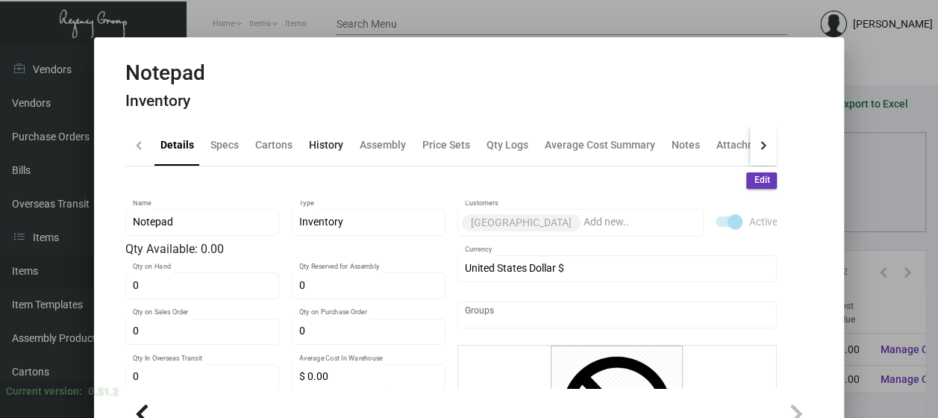
click at [323, 143] on div "History" at bounding box center [326, 145] width 34 height 16
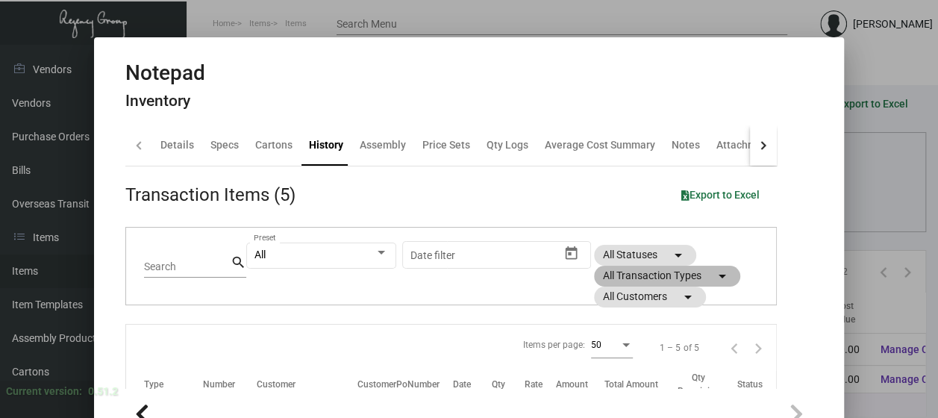
click at [665, 278] on mat-chip "All Transaction Types arrow_drop_down" at bounding box center [667, 276] width 146 height 21
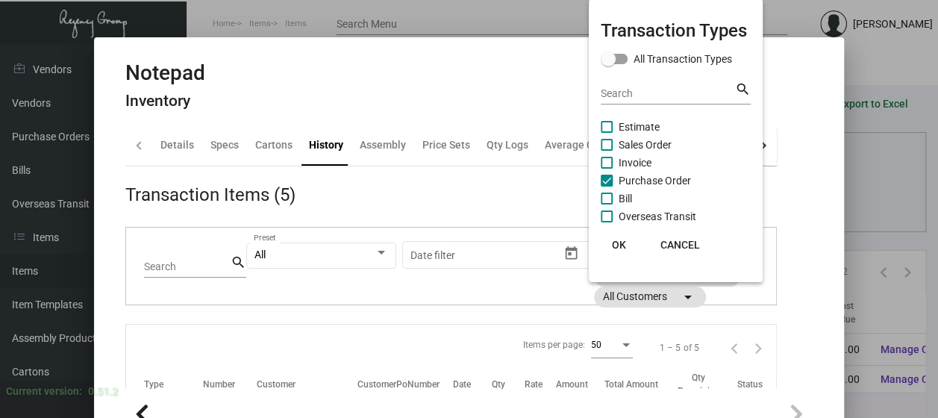
click at [612, 245] on span "OK" at bounding box center [619, 245] width 14 height 12
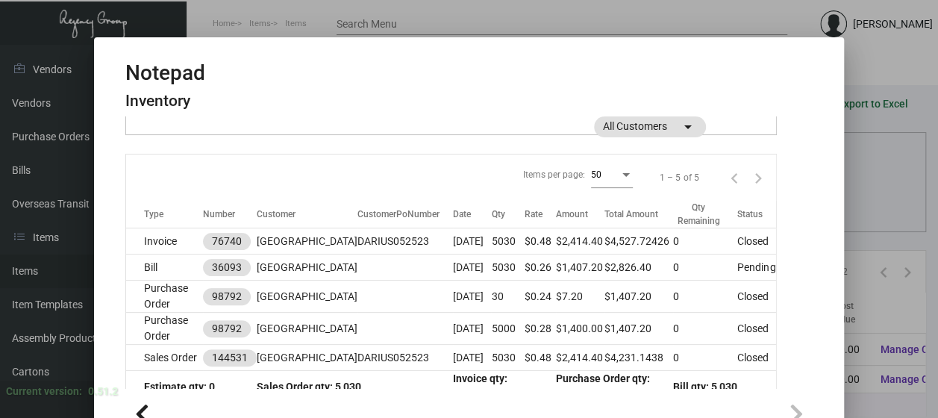
scroll to position [209, 0]
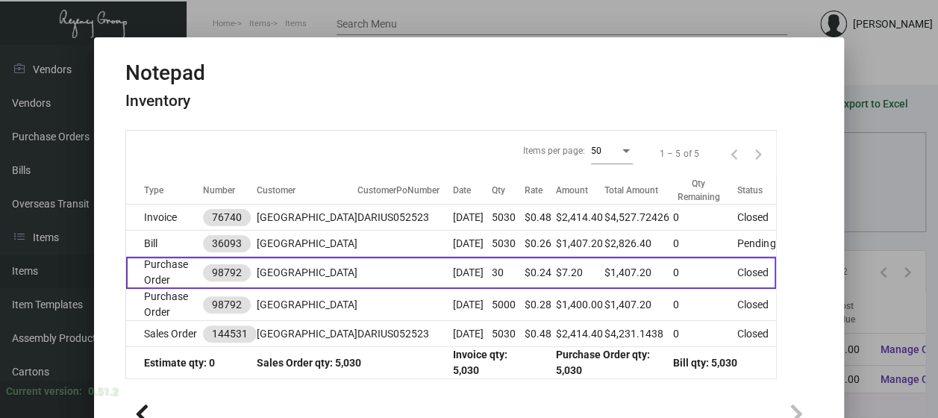
click at [148, 270] on td "Purchase Order" at bounding box center [164, 273] width 77 height 32
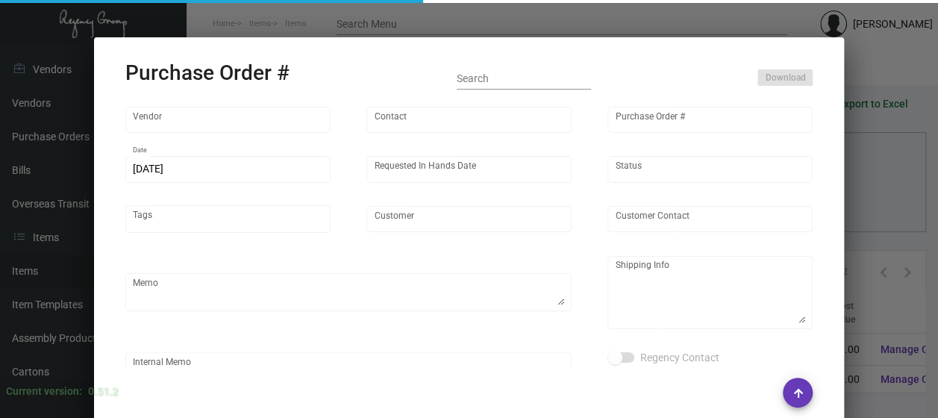
type input "Colonial Redi Record Corp."
type input "[PERSON_NAME]"
type input "98792"
type input "[DATE]"
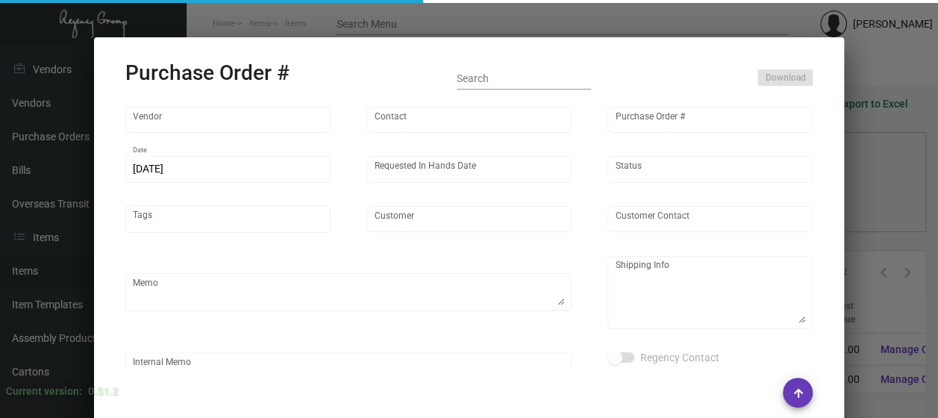
type input "[GEOGRAPHIC_DATA]"
type input "[PERSON_NAME]"
type textarea "[GEOGRAPHIC_DATA] - [PERSON_NAME] [STREET_ADDRESS]"
type input "$ 0.00"
type input "United States Dollar $"
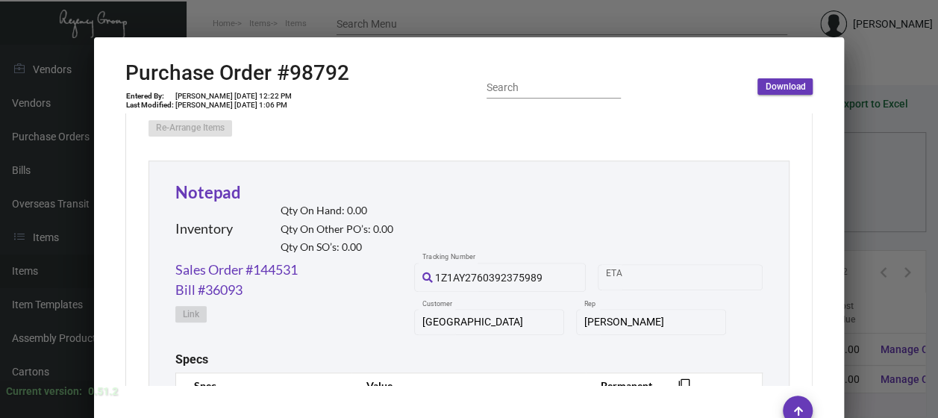
scroll to position [739, 0]
